Goal: Task Accomplishment & Management: Use online tool/utility

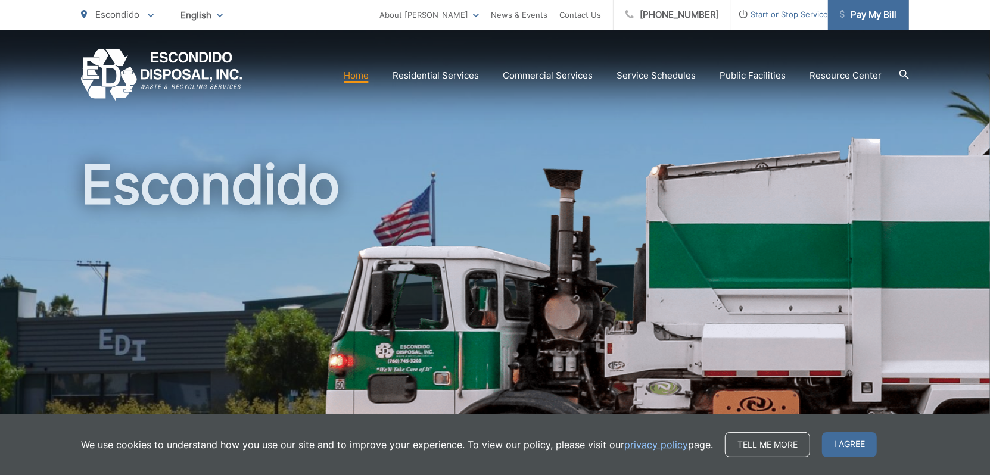
click at [881, 11] on span "Pay My Bill" at bounding box center [868, 15] width 57 height 14
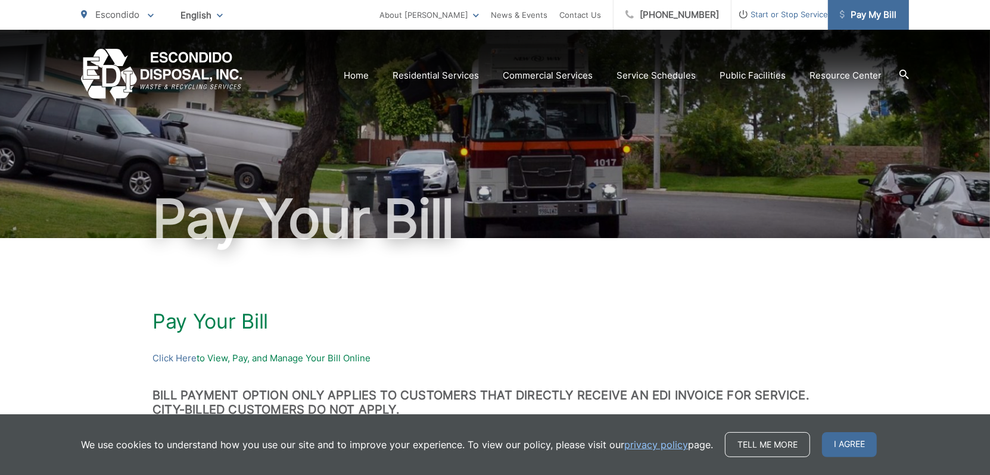
click at [871, 12] on span "Pay My Bill" at bounding box center [868, 15] width 57 height 14
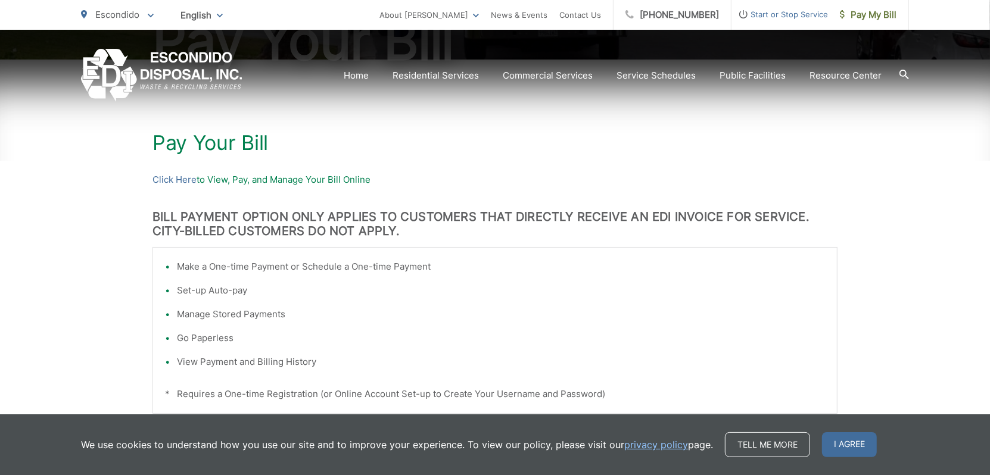
click at [222, 181] on p "Click Here to View, Pay, and Manage Your Bill Online" at bounding box center [494, 180] width 685 height 14
click at [176, 182] on link "Click Here" at bounding box center [174, 180] width 44 height 14
